Goal: Information Seeking & Learning: Understand process/instructions

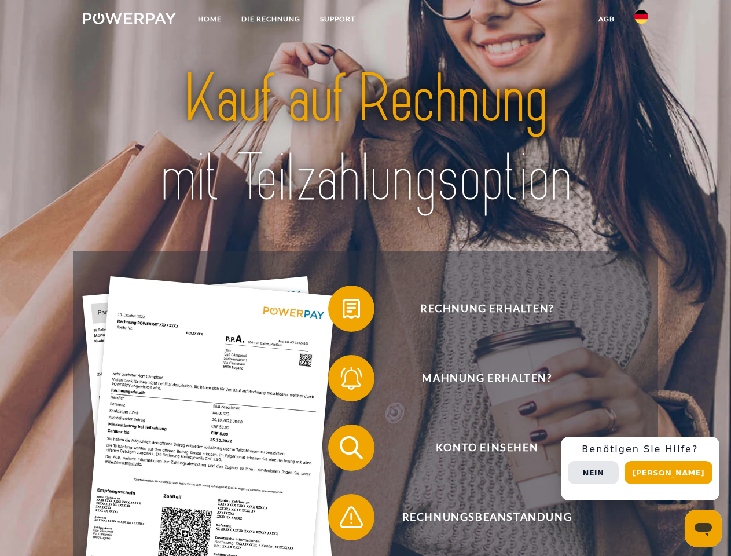
click at [129, 20] on img at bounding box center [129, 19] width 93 height 12
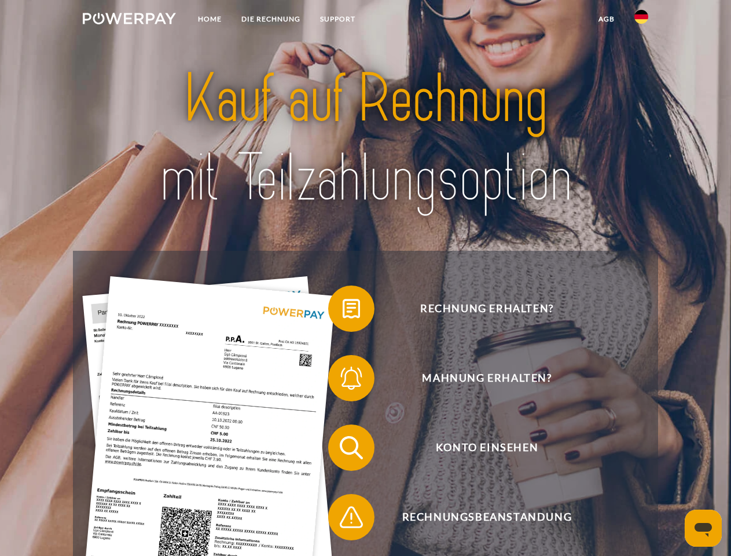
click at [641, 20] on img at bounding box center [641, 17] width 14 height 14
click at [606, 19] on link "agb" at bounding box center [607, 19] width 36 height 21
click at [343, 311] on span at bounding box center [334, 309] width 58 height 58
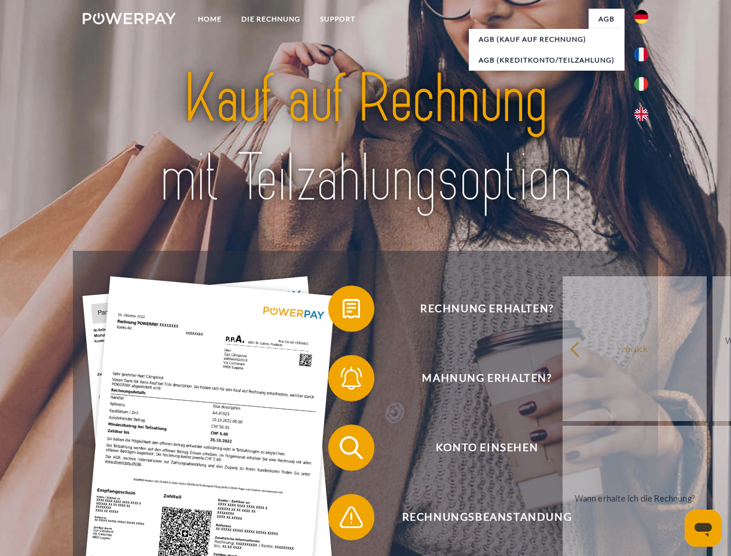
click at [343, 380] on span at bounding box center [334, 378] width 58 height 58
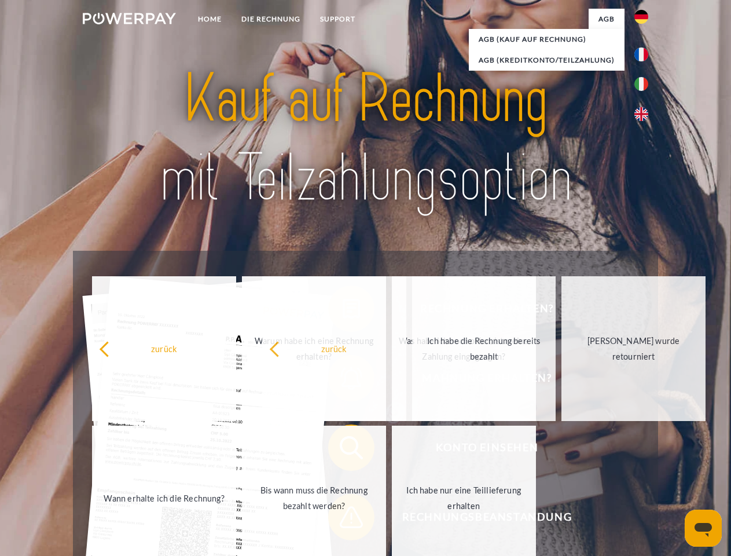
click at [343, 519] on span at bounding box center [334, 517] width 58 height 58
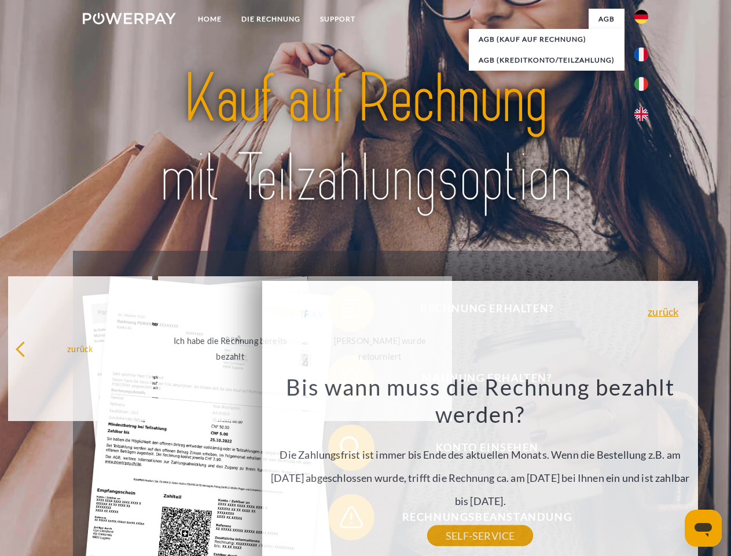
click at [644, 468] on div "Rechnung erhalten? Mahnung erhalten? Konto einsehen" at bounding box center [365, 482] width 584 height 463
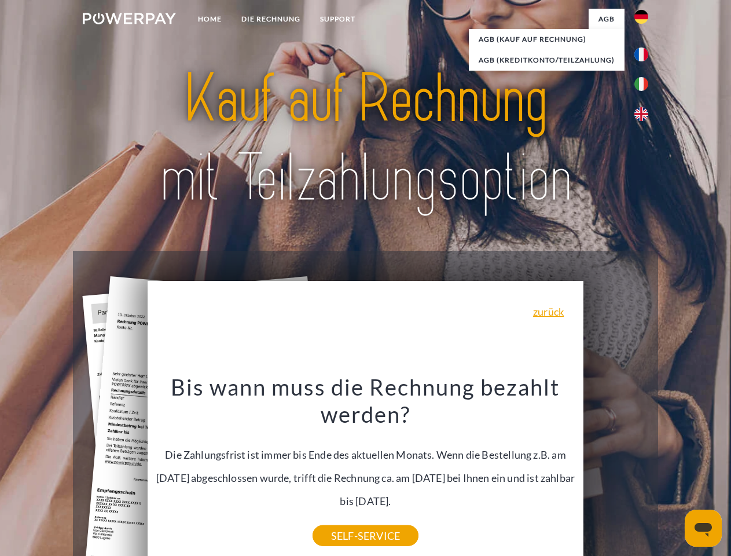
click at [616, 470] on span "Konto einsehen" at bounding box center [487, 447] width 284 height 46
click at [672, 472] on header "Home DIE RECHNUNG SUPPORT" at bounding box center [365, 399] width 731 height 799
